Goal: Book appointment/travel/reservation

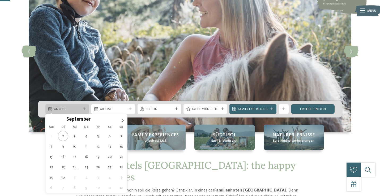
click at [81, 109] on div "Anreise" at bounding box center [67, 109] width 29 height 5
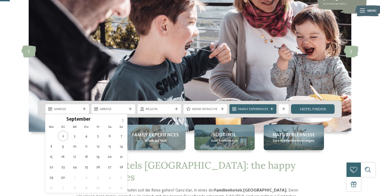
click at [123, 121] on icon at bounding box center [123, 121] width 4 height 4
type input "****"
click at [123, 121] on icon at bounding box center [123, 121] width 4 height 4
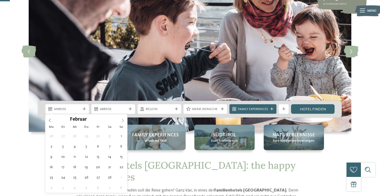
click at [123, 121] on icon at bounding box center [123, 121] width 4 height 4
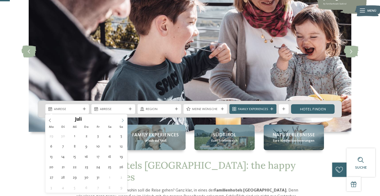
click at [123, 121] on icon at bounding box center [123, 121] width 4 height 4
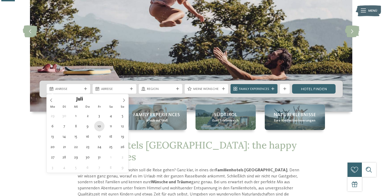
scroll to position [73, 0]
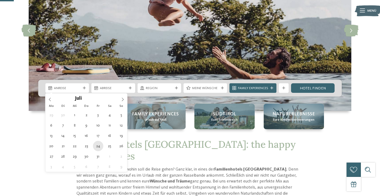
type div "24.07.2026"
type input "****"
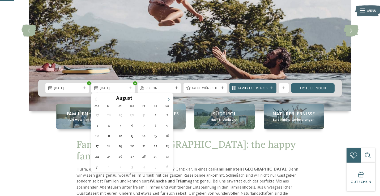
click at [169, 98] on icon at bounding box center [169, 100] width 4 height 4
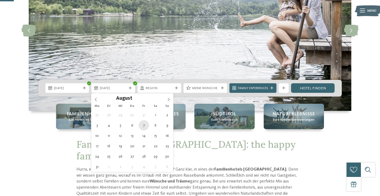
type div "07.08.2026"
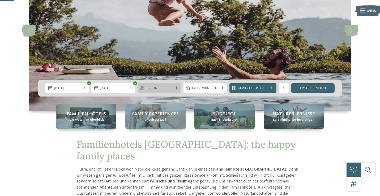
click at [161, 89] on span "Region" at bounding box center [159, 88] width 27 height 5
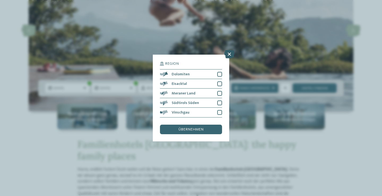
click at [226, 50] on icon at bounding box center [229, 54] width 10 height 8
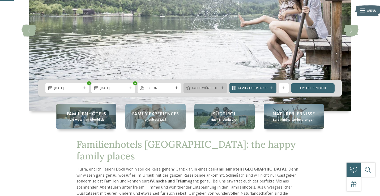
click at [216, 91] on div "Meine Wünsche" at bounding box center [205, 88] width 44 height 10
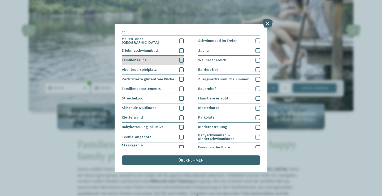
scroll to position [0, 0]
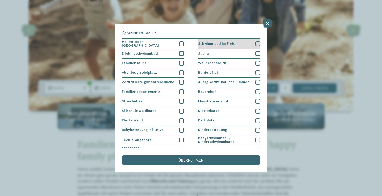
click at [250, 43] on div "Schwimmbad im Freien" at bounding box center [229, 44] width 62 height 10
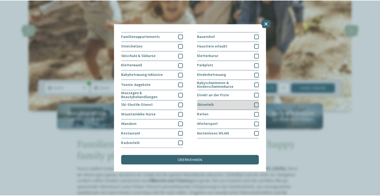
scroll to position [102, 0]
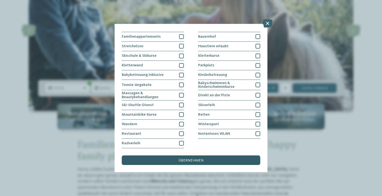
click at [205, 156] on div "übernehmen" at bounding box center [191, 161] width 139 height 10
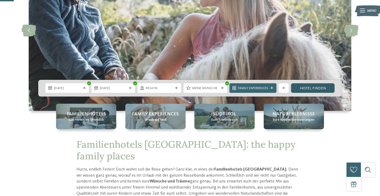
click at [319, 92] on link "Hotel finden" at bounding box center [313, 88] width 44 height 10
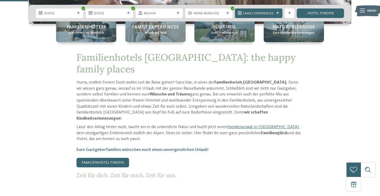
scroll to position [161, 0]
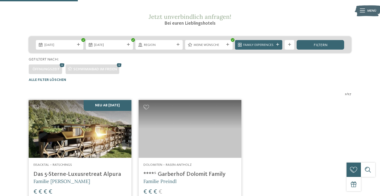
scroll to position [85, 0]
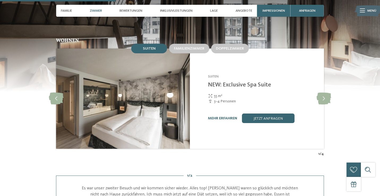
scroll to position [508, 0]
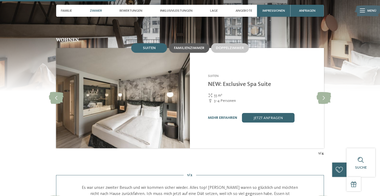
click at [201, 53] on div "Familienzimmer" at bounding box center [189, 48] width 40 height 10
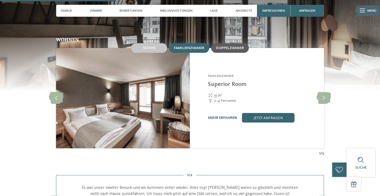
click at [237, 53] on div "Doppelzimmer" at bounding box center [230, 48] width 38 height 10
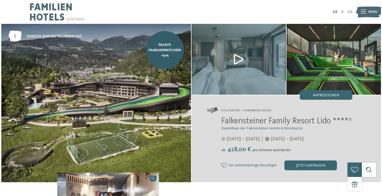
scroll to position [0, 0]
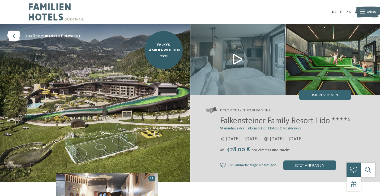
click at [373, 14] on span "Menü" at bounding box center [371, 12] width 9 height 5
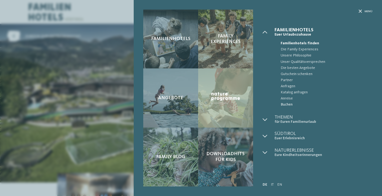
click at [287, 106] on span "Buchen" at bounding box center [327, 105] width 92 height 6
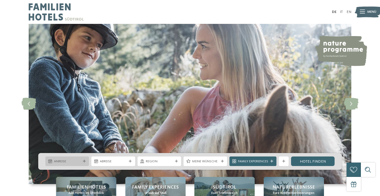
click at [82, 161] on div at bounding box center [84, 161] width 5 height 3
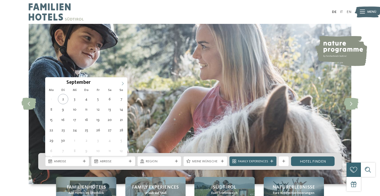
click at [122, 86] on span at bounding box center [122, 82] width 9 height 9
type input "****"
click at [122, 86] on span at bounding box center [122, 82] width 9 height 9
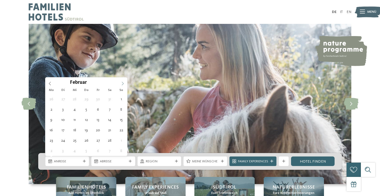
click at [122, 86] on span at bounding box center [122, 82] width 9 height 9
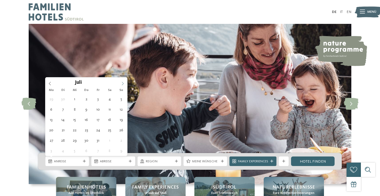
click at [122, 86] on span at bounding box center [122, 82] width 9 height 9
type div "25.07.2026"
type input "****"
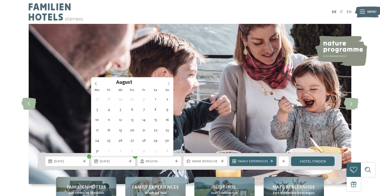
click at [169, 80] on span at bounding box center [168, 82] width 9 height 9
type div "08.08.2026"
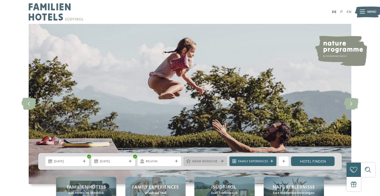
click at [213, 162] on span "Meine Wünsche" at bounding box center [205, 161] width 27 height 5
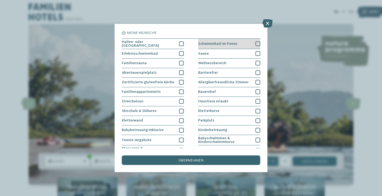
click at [242, 43] on div "Schwimmbad im Freien" at bounding box center [229, 44] width 62 height 10
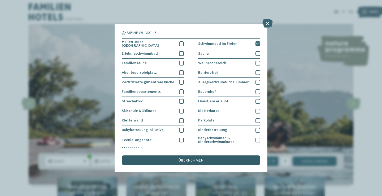
click at [229, 156] on div "übernehmen" at bounding box center [191, 161] width 139 height 10
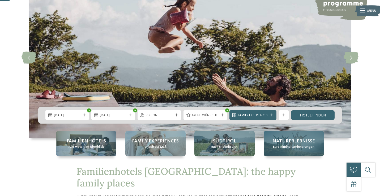
scroll to position [57, 0]
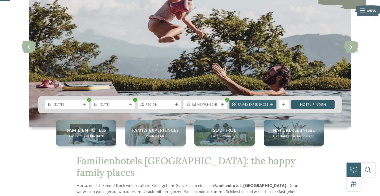
click at [320, 102] on link "Hotel finden" at bounding box center [313, 105] width 44 height 10
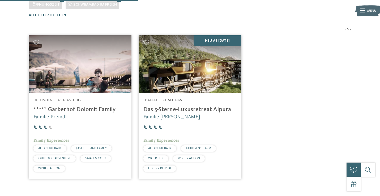
scroll to position [157, 0]
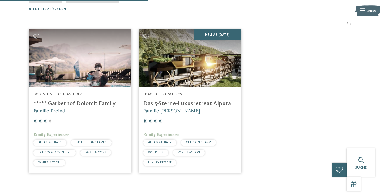
click at [84, 101] on h4 "****ˢ Garberhof Dolomit Family" at bounding box center [79, 103] width 93 height 7
